Goal: Information Seeking & Learning: Learn about a topic

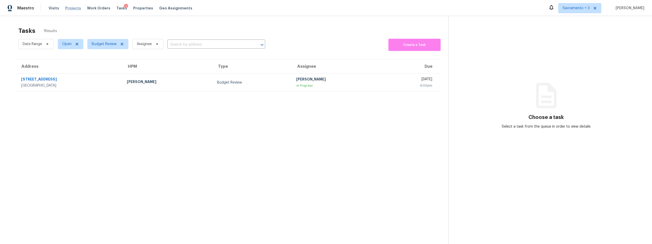
click at [65, 10] on span "Projects" at bounding box center [73, 8] width 16 height 5
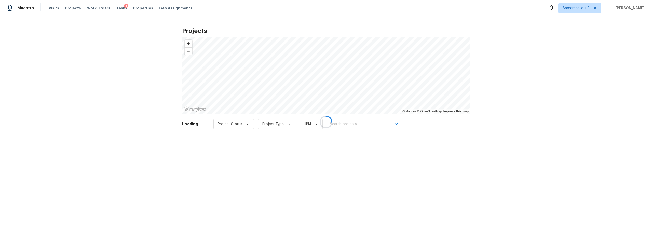
click at [347, 125] on div at bounding box center [326, 122] width 652 height 244
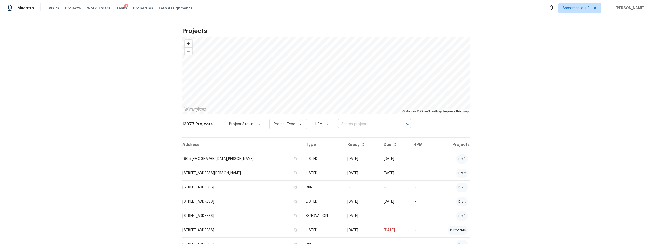
click at [347, 124] on input "text" at bounding box center [367, 124] width 58 height 8
type input "derby"
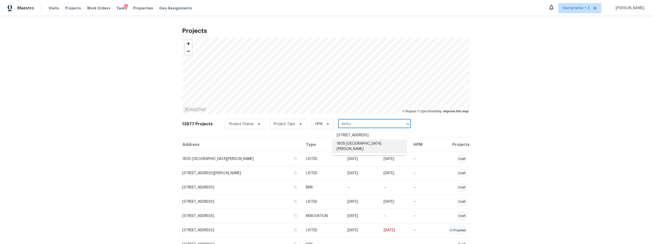
click at [351, 147] on li "1805 [GEOGRAPHIC_DATA][PERSON_NAME]" at bounding box center [369, 146] width 74 height 14
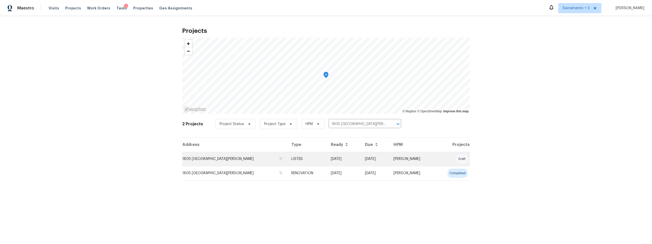
click at [255, 159] on td "1805 [GEOGRAPHIC_DATA][PERSON_NAME]" at bounding box center [234, 159] width 105 height 14
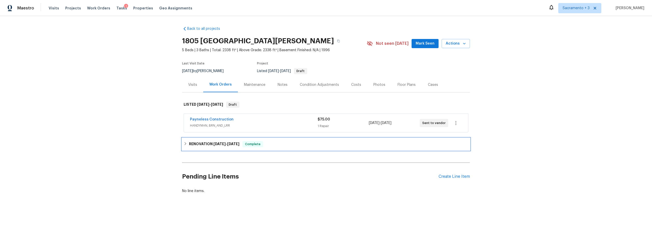
click at [193, 145] on h6 "RENOVATION 8/19/25 - 9/1/25" at bounding box center [214, 144] width 50 height 6
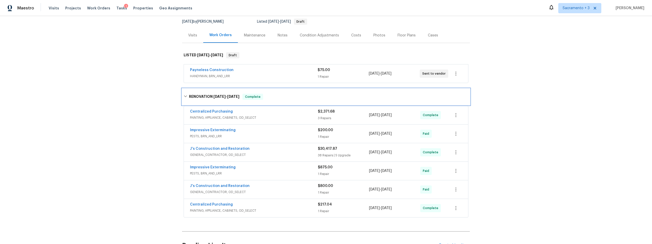
scroll to position [52, 0]
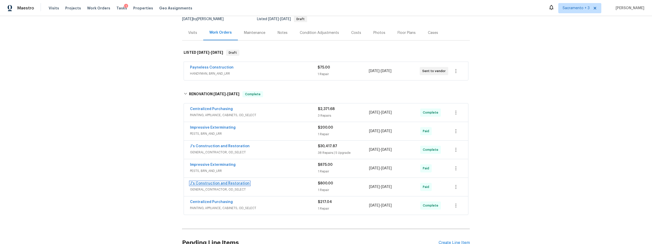
click at [235, 181] on link "J's Construction and Restoration" at bounding box center [220, 183] width 60 height 4
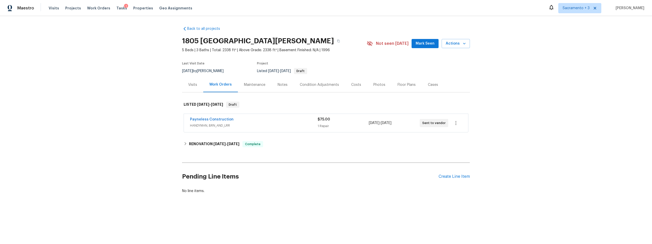
click at [279, 84] on div "Notes" at bounding box center [282, 84] width 10 height 5
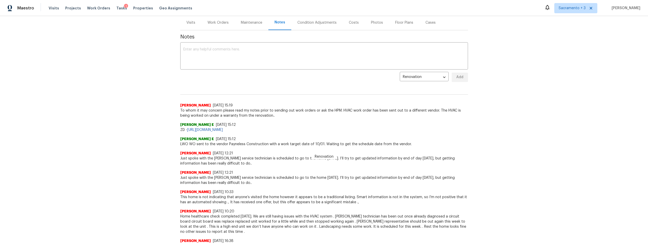
scroll to position [63, 0]
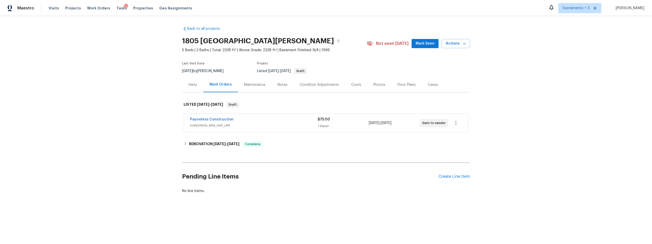
click at [282, 85] on div "Notes" at bounding box center [282, 84] width 10 height 5
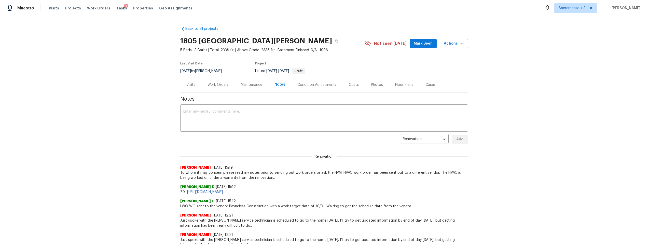
click at [221, 85] on div "Work Orders" at bounding box center [217, 84] width 21 height 5
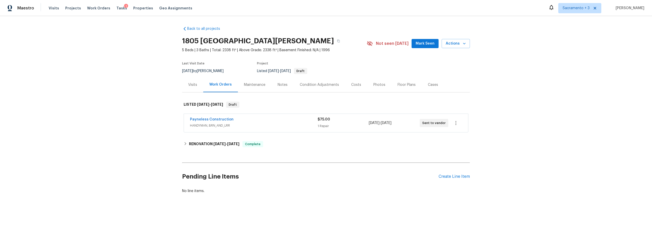
click at [270, 118] on div "Payneless Construction" at bounding box center [254, 120] width 128 height 6
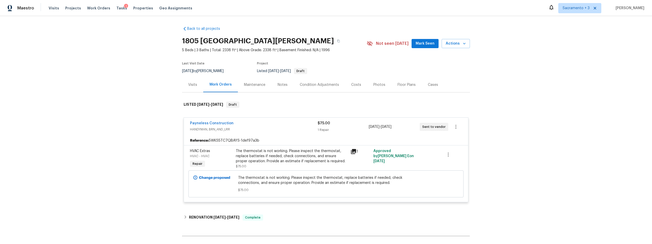
click at [284, 125] on div "Payneless Construction" at bounding box center [254, 124] width 128 height 6
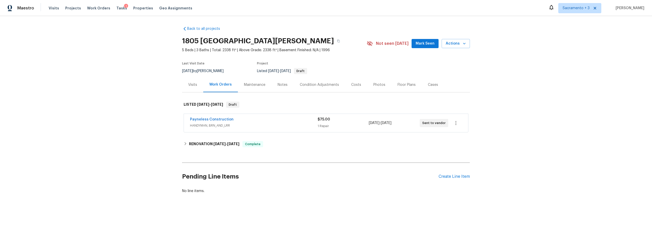
click at [270, 114] on div "Payneless Construction HANDYMAN, BRN_AND_LRR $75.00 1 Repair [DATE] - [DATE] Se…" at bounding box center [326, 123] width 284 height 18
click at [209, 119] on link "Payneless Construction" at bounding box center [212, 120] width 44 height 4
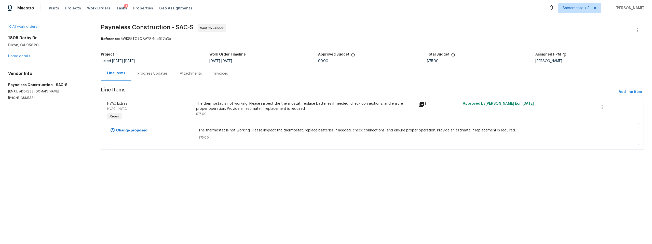
drag, startPoint x: 483, startPoint y: 104, endPoint x: 527, endPoint y: 104, distance: 44.0
click at [527, 104] on div "Approved by [PERSON_NAME] E on [DATE]" at bounding box center [505, 111] width 89 height 23
drag, startPoint x: 444, startPoint y: 104, endPoint x: 537, endPoint y: 103, distance: 93.2
click at [537, 103] on div "HVAC Extras HVAC - HVAC Repair The thermostat is not working. Please inspect th…" at bounding box center [372, 111] width 533 height 23
copy div "1 Approved by [PERSON_NAME] E on [DATE]"
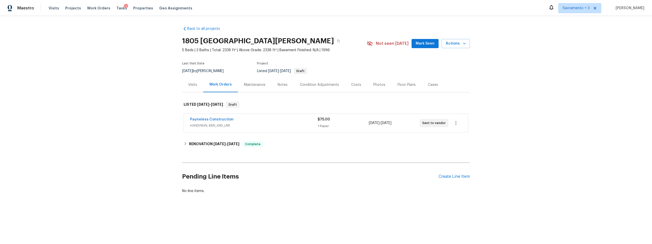
click at [277, 85] on div "Notes" at bounding box center [282, 84] width 10 height 5
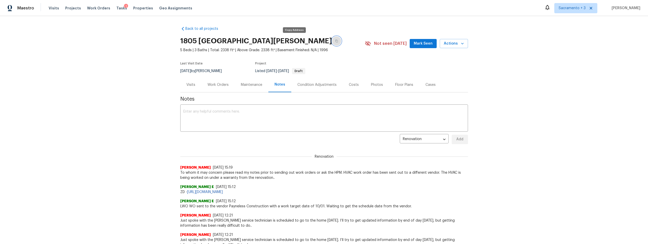
click at [335, 41] on icon "button" at bounding box center [336, 41] width 3 height 3
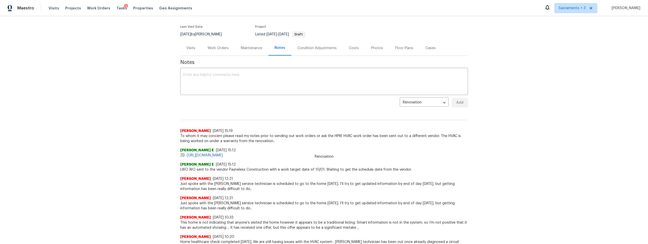
scroll to position [37, 0]
